Goal: Use online tool/utility

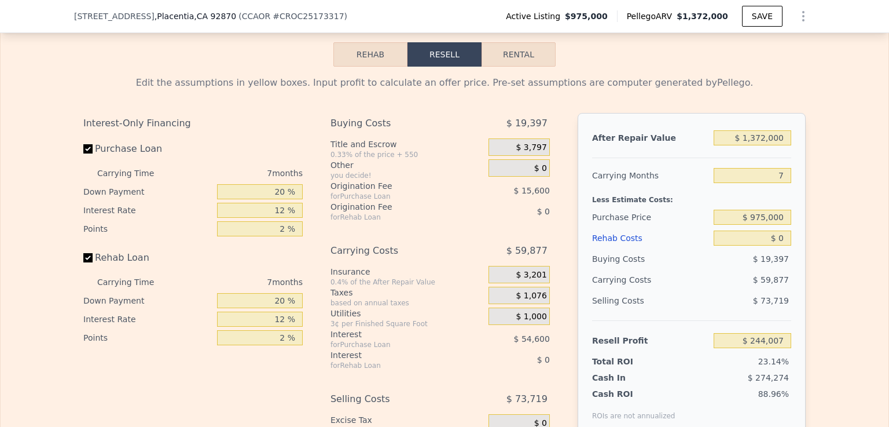
scroll to position [1679, 0]
click at [776, 247] on input "$ 0" at bounding box center [753, 239] width 78 height 15
type input "$ 10"
type input "$ 243,997"
type input "$ 150"
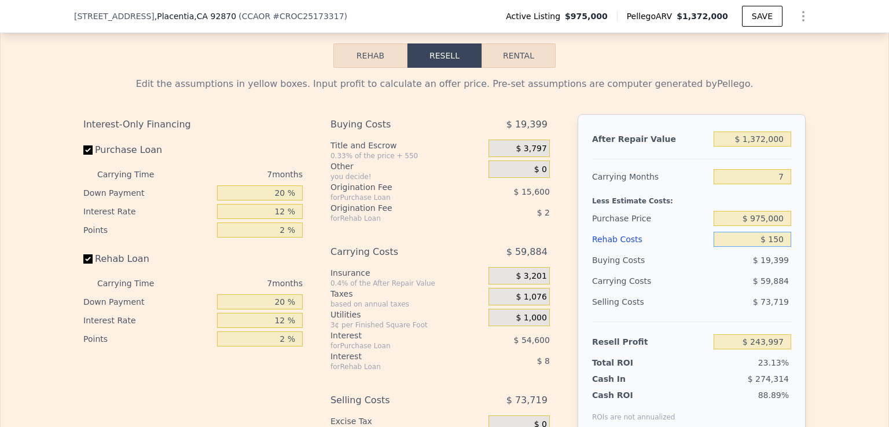
type input "$ 243,848"
type input "$ 1,500"
type input "$ 242,399"
type input "$ 15,000"
type input "$ 227,927"
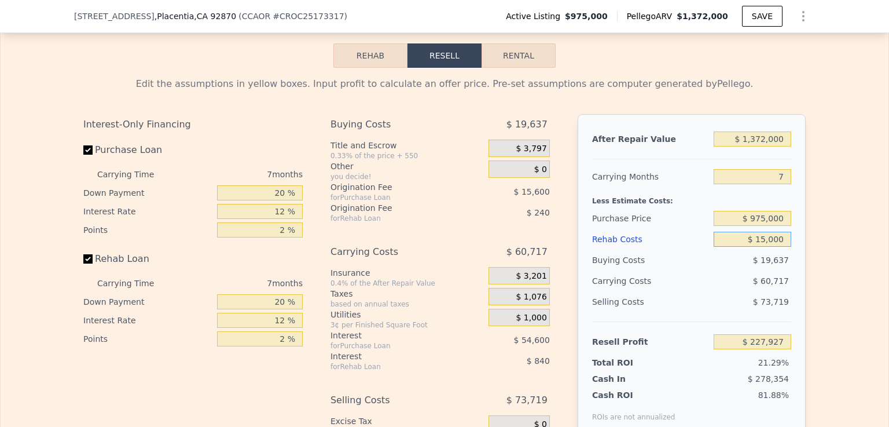
type input "$ 150,000"
type input "$ 83,207"
type input "$ 150,000"
click at [825, 291] on div "Edit the assumptions in yellow boxes. Input profit to calculate an offer price.…" at bounding box center [445, 283] width 888 height 431
click at [764, 226] on input "$ 975,000" at bounding box center [753, 218] width 78 height 15
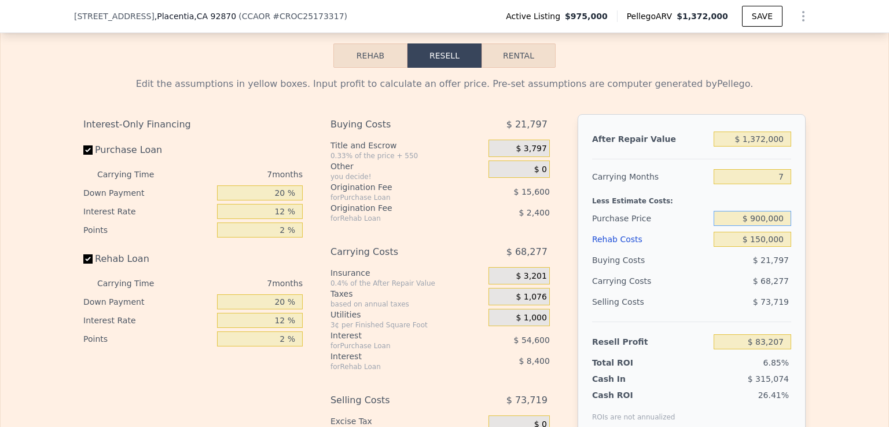
type input "$ 900,000"
click at [793, 244] on div "After Repair Value $ 1,372,000 Carrying Months 7 Less Estimate Costs: Purchase …" at bounding box center [692, 275] width 228 height 322
type input "$ 163,857"
click at [83, 263] on input "Rehab Loan" at bounding box center [87, 258] width 9 height 9
checkbox input "false"
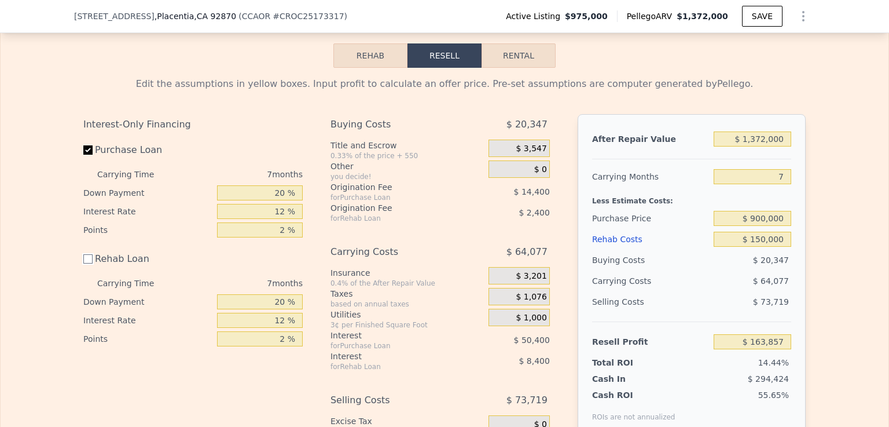
type input "$ 174,657"
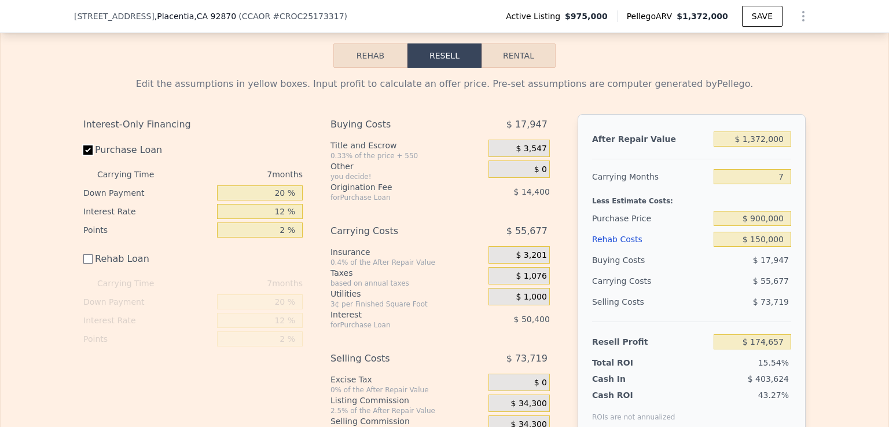
click at [85, 155] on input "Purchase Loan" at bounding box center [87, 149] width 9 height 9
checkbox input "false"
type input "$ 239,457"
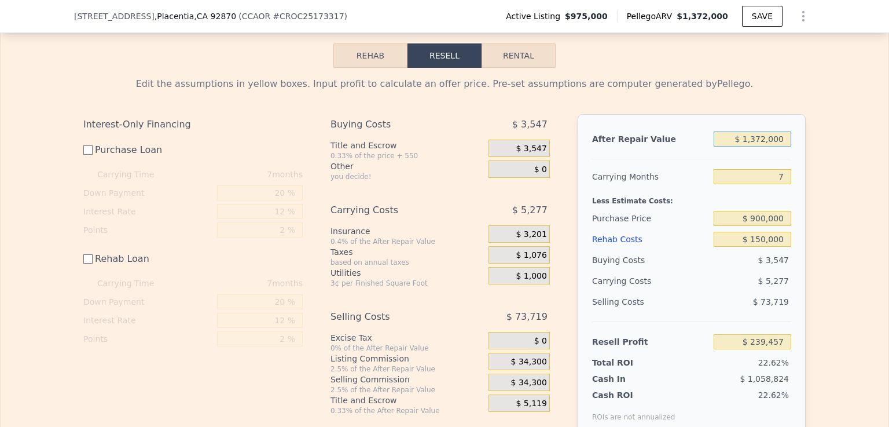
click at [764, 146] on input "$ 1,372,000" at bounding box center [753, 138] width 78 height 15
type input "$ 137,000"
type input "-$ 926,799"
type input "$ 13,000"
type input "-$ 1,043,896"
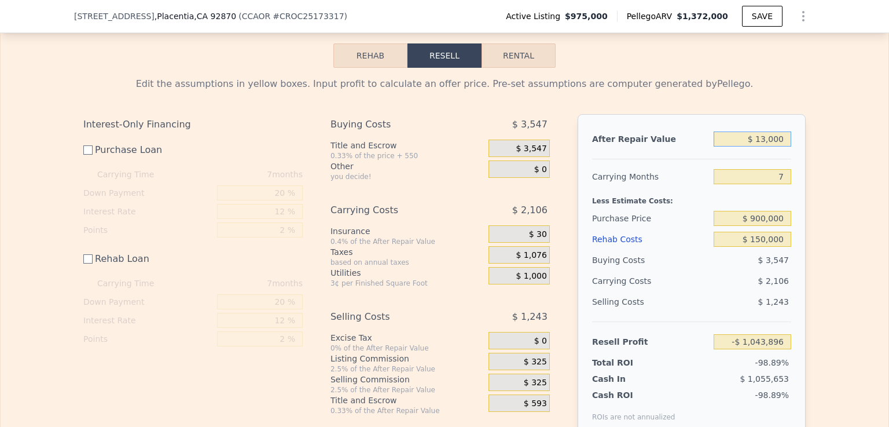
type input "$ 1,000"
type input "-$ 1,055,228"
type input "$ 12,000"
type input "-$ 1,044,841"
type input "$ 1,250,000"
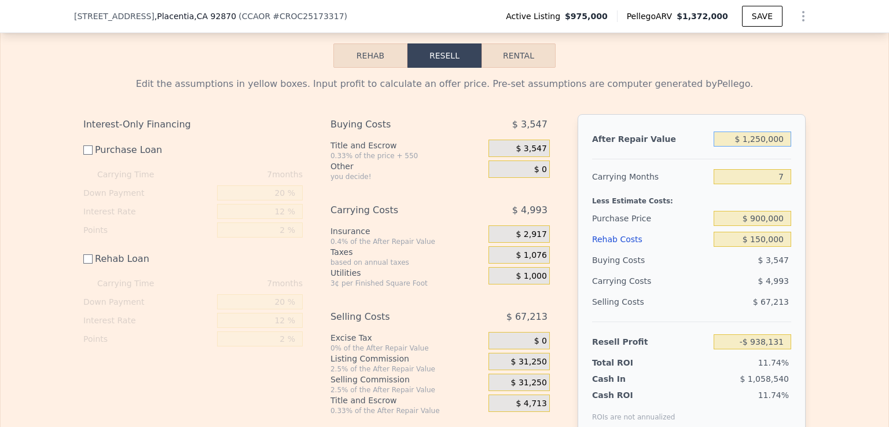
type input "$ 124,247"
type input "$ 1,250,000"
click at [758, 184] on input "7" at bounding box center [753, 176] width 78 height 15
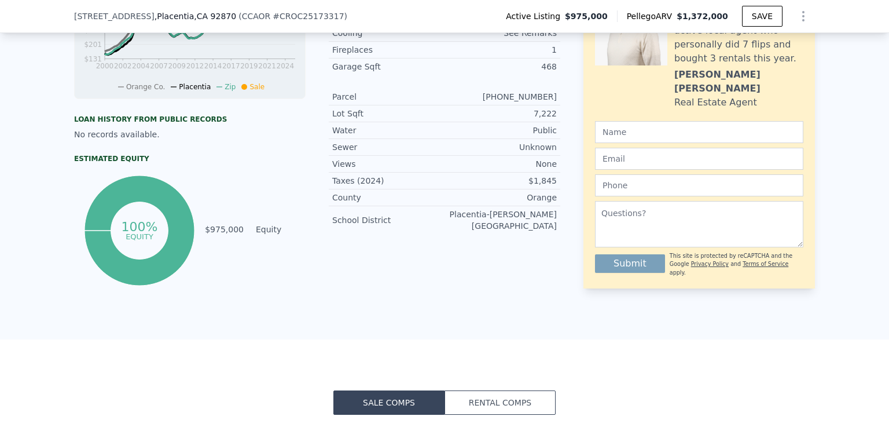
scroll to position [0, 0]
